Goal: Transaction & Acquisition: Purchase product/service

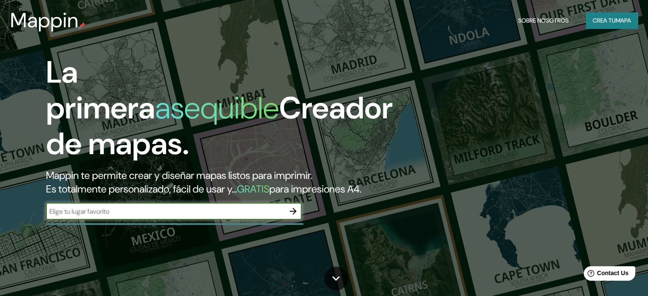
click at [199, 216] on input "text" at bounding box center [165, 212] width 239 height 10
type input "infonavit el [PERSON_NAME]"
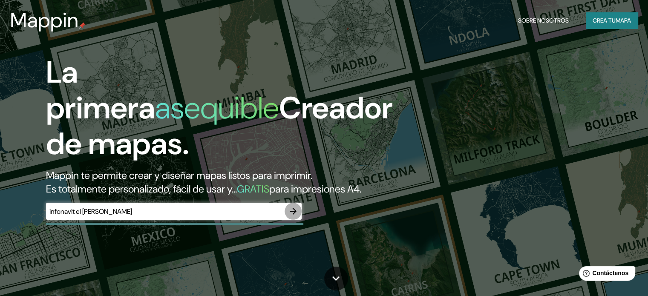
click at [297, 216] on icon "button" at bounding box center [293, 211] width 10 height 10
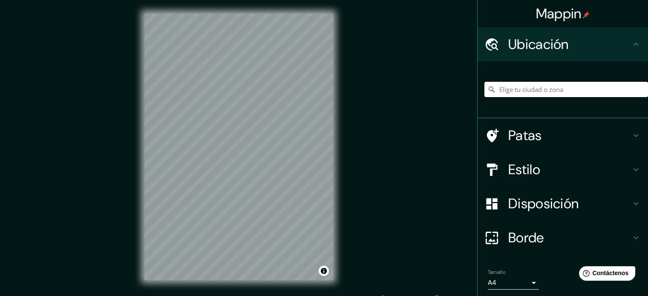
click at [600, 90] on input "Elige tu ciudad o zona" at bounding box center [567, 89] width 164 height 15
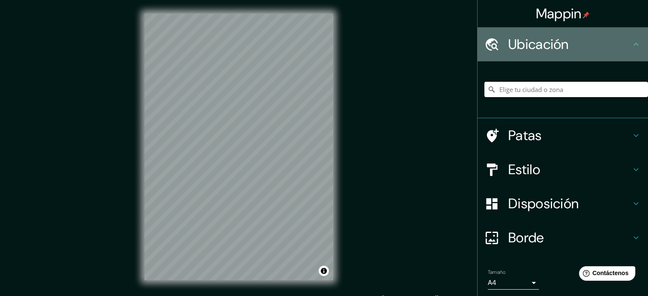
click at [559, 42] on font "Ubicación" at bounding box center [538, 44] width 61 height 18
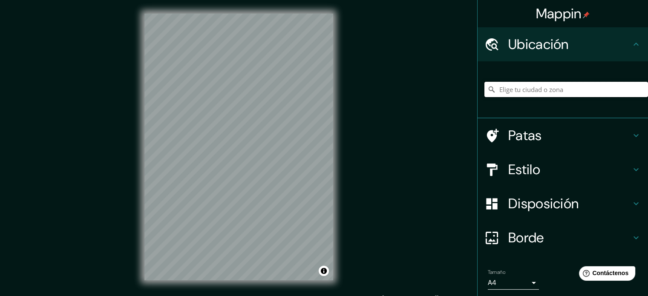
click at [535, 91] on input "Elige tu ciudad o zona" at bounding box center [567, 89] width 164 height 15
type input "[GEOGRAPHIC_DATA][PERSON_NAME], [GEOGRAPHIC_DATA], [GEOGRAPHIC_DATA]"
click at [529, 128] on font "Patas" at bounding box center [525, 136] width 34 height 18
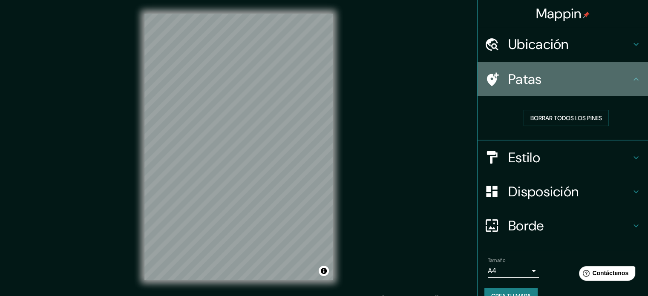
click at [567, 80] on h4 "Patas" at bounding box center [569, 79] width 123 height 17
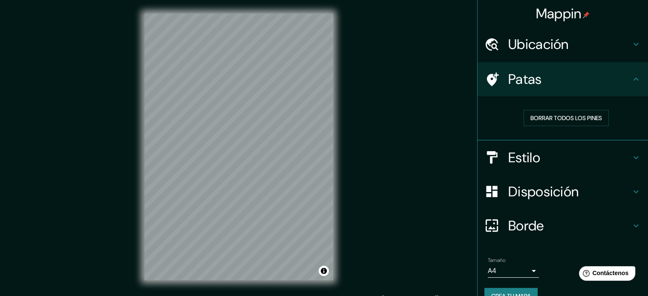
click at [528, 155] on font "Estilo" at bounding box center [524, 158] width 32 height 18
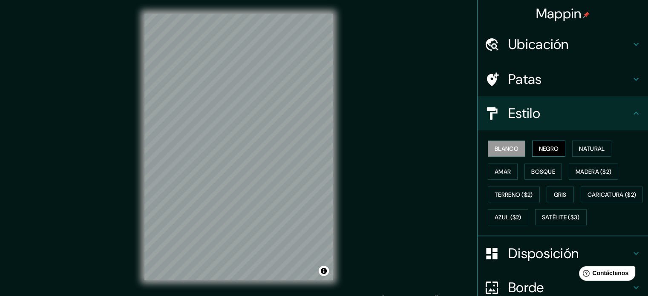
click at [539, 146] on font "Negro" at bounding box center [549, 149] width 20 height 8
click at [513, 145] on font "Blanco" at bounding box center [507, 149] width 24 height 8
click at [547, 172] on font "Bosque" at bounding box center [543, 172] width 24 height 8
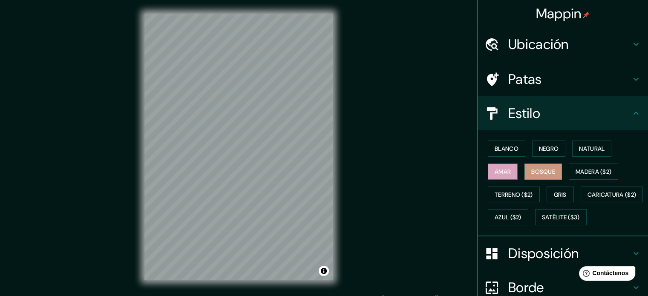
click at [498, 168] on font "Amar" at bounding box center [503, 172] width 16 height 8
click at [584, 144] on font "Natural" at bounding box center [592, 148] width 26 height 11
click at [543, 168] on font "Bosque" at bounding box center [543, 172] width 24 height 8
